Goal: Communication & Community: Answer question/provide support

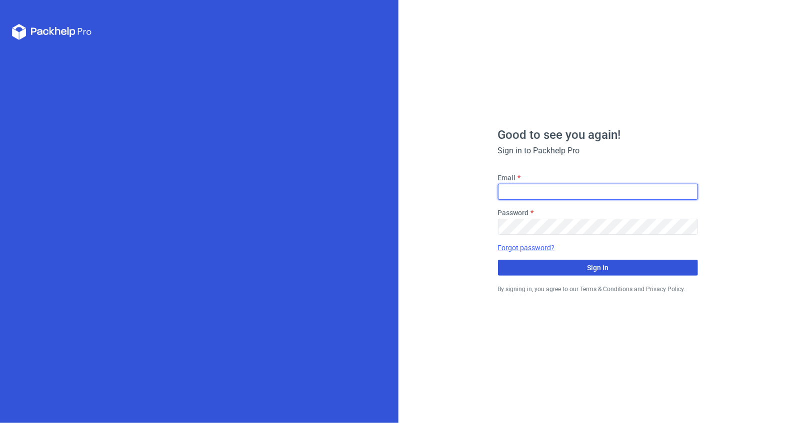
type input "[PERSON_NAME][EMAIL_ADDRESS][DOMAIN_NAME]"
click at [560, 268] on button "Sign in" at bounding box center [598, 268] width 200 height 16
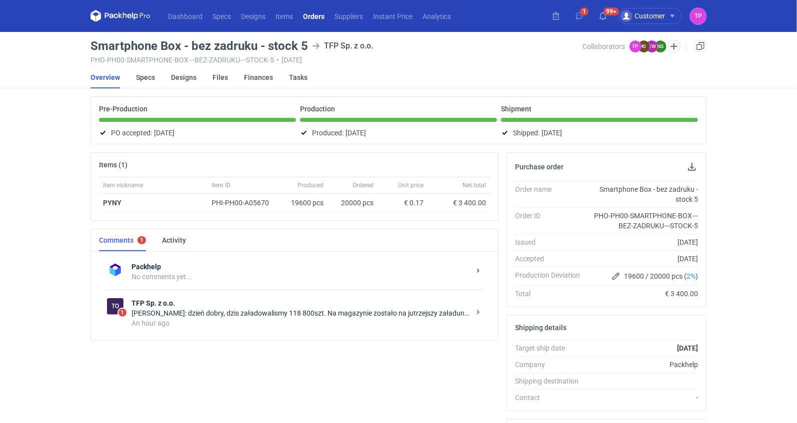
click at [286, 311] on div "[PERSON_NAME]: dzień dobry, dzis załadowalismy 118 800szt. Na magazynie zostało…" at bounding box center [300, 313] width 338 height 10
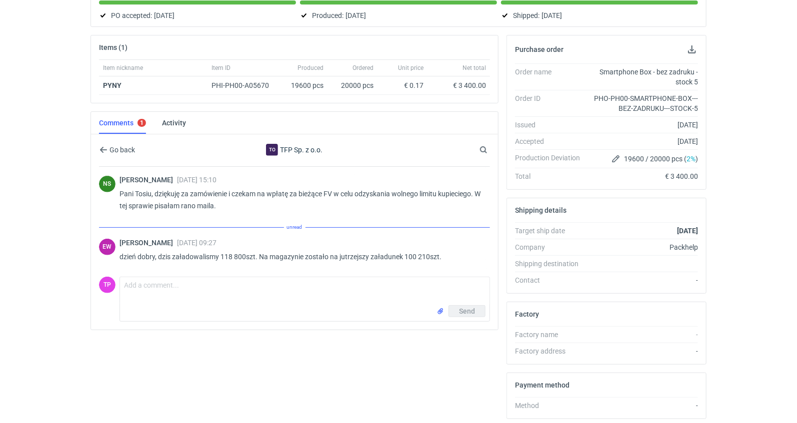
scroll to position [120, 0]
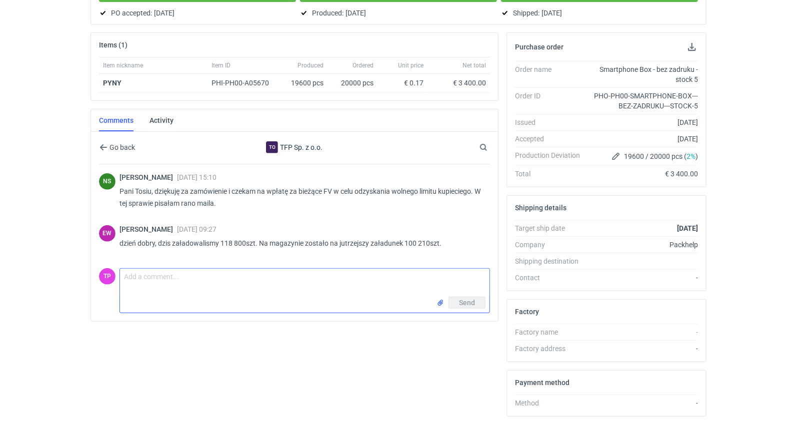
click at [298, 293] on textarea "Comment message" at bounding box center [304, 283] width 369 height 28
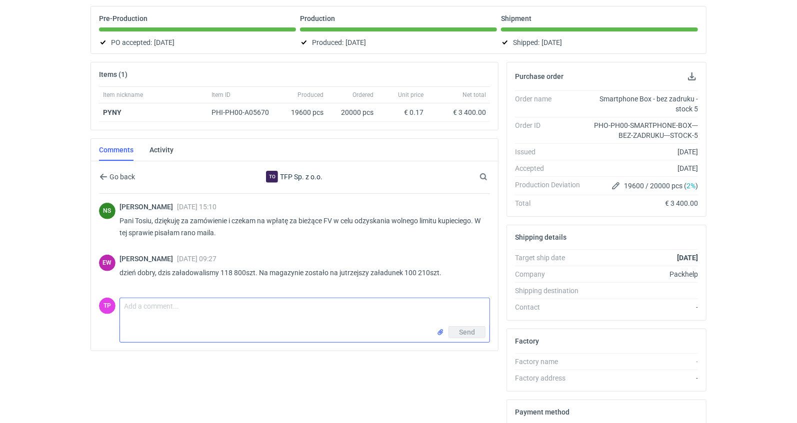
scroll to position [88, 0]
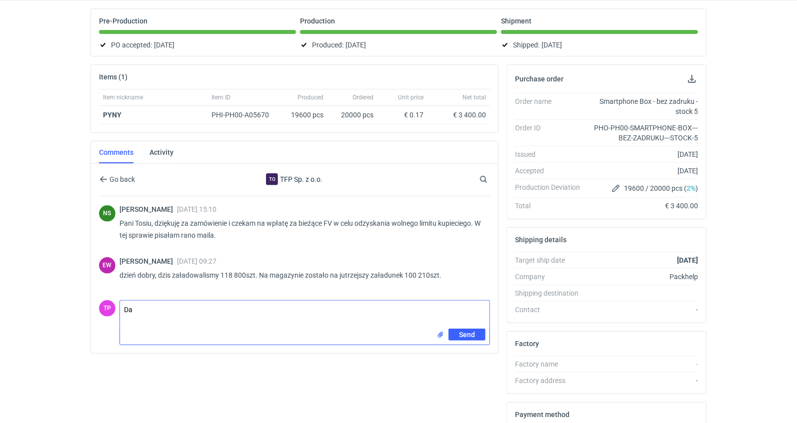
type textarea "D"
type textarea "p"
type textarea "P"
type textarea "Dzień dobry, ile zostało zadrukowanych ws niezadrukowanych? Dzięki za info"
click at [458, 333] on button "Send" at bounding box center [466, 335] width 37 height 12
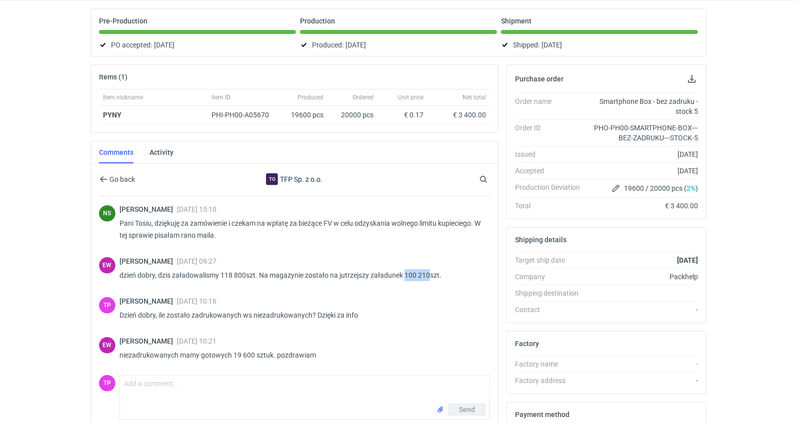
drag, startPoint x: 405, startPoint y: 272, endPoint x: 429, endPoint y: 272, distance: 24.5
click at [429, 272] on p "dzień dobry, dzis załadowalismy 118 800szt. Na magazynie zostało na jutrzejszy …" at bounding box center [300, 275] width 362 height 12
click at [401, 388] on textarea "Comment message" at bounding box center [304, 390] width 369 height 28
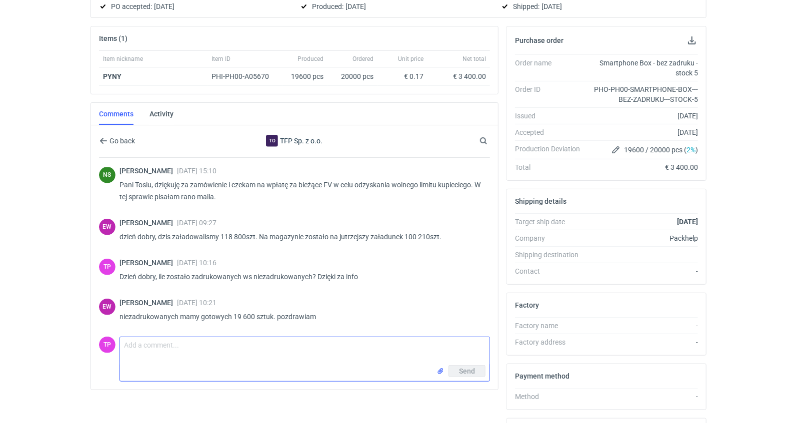
scroll to position [130, 0]
